Goal: Book appointment/travel/reservation

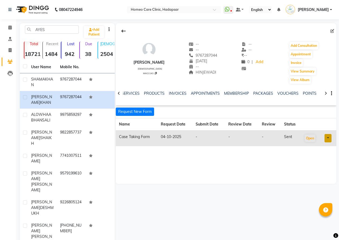
click at [304, 46] on button "Add Consultation" at bounding box center [304, 46] width 29 height 8
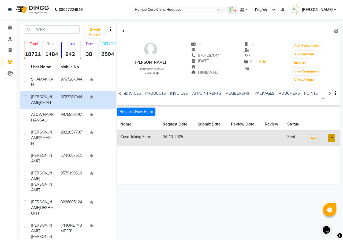
select select "[DEMOGRAPHIC_DATA]"
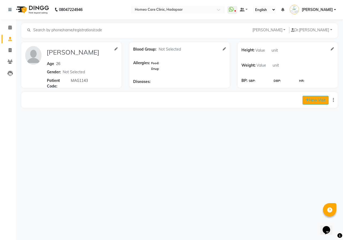
click at [324, 100] on button "New Visit" at bounding box center [316, 100] width 26 height 9
select select "795"
select select "inPerson"
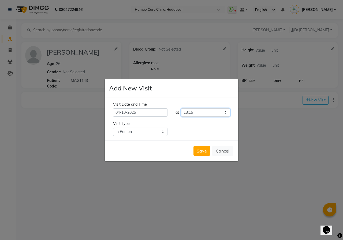
click at [215, 112] on select "Select time 09:00 09:05 09:10 09:15 09:20 09:25 09:30 09:35 09:40 09:45 09:50 0…" at bounding box center [205, 113] width 49 height 8
click at [181, 109] on select "Select time 09:00 09:05 09:10 09:15 09:20 09:25 09:30 09:35 09:40 09:45 09:50 0…" at bounding box center [205, 113] width 49 height 8
click at [219, 112] on select "Select time 09:00 09:05 09:10 09:15 09:20 09:25 09:30 09:35 09:40 09:45 09:50 0…" at bounding box center [205, 113] width 49 height 8
select select "760"
click at [181, 109] on select "Select time 09:00 09:05 09:10 09:15 09:20 09:25 09:30 09:35 09:40 09:45 09:50 0…" at bounding box center [205, 113] width 49 height 8
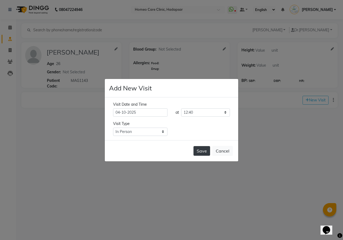
click at [200, 152] on button "Save" at bounding box center [202, 151] width 17 height 10
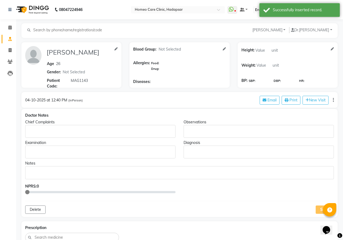
type input "[PERSON_NAME]"
type input "26"
select select "[DEMOGRAPHIC_DATA]"
type input "MAG1143"
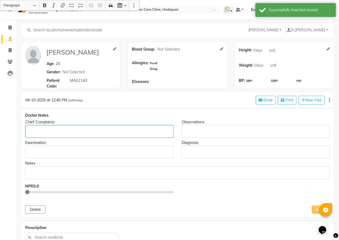
click at [151, 130] on p "Rich Text Editor, main" at bounding box center [99, 132] width 143 height 6
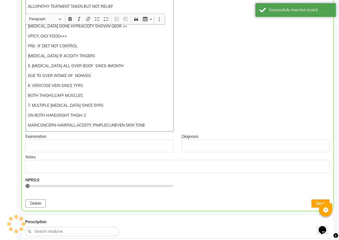
scroll to position [232, 0]
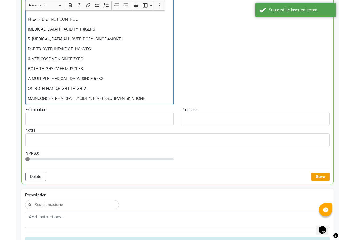
click at [325, 175] on button "Save" at bounding box center [321, 177] width 18 height 8
